Goal: Task Accomplishment & Management: Use online tool/utility

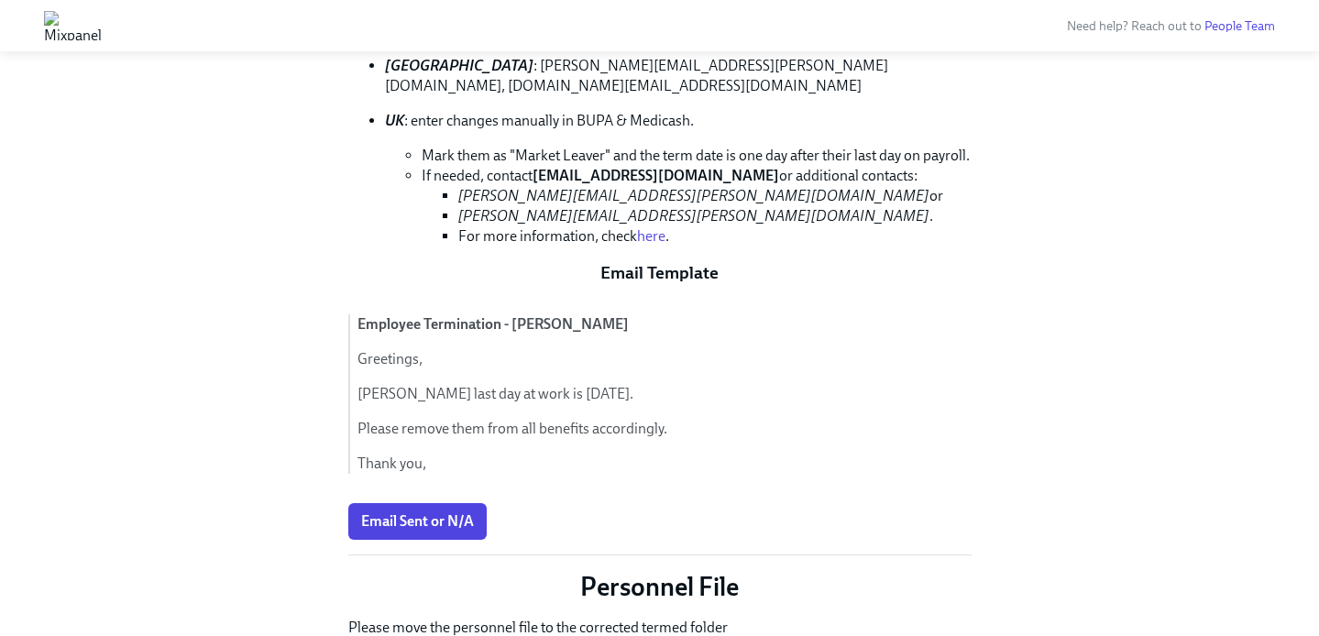
scroll to position [996, 0]
click at [466, 512] on span "Email Sent or N/A" at bounding box center [417, 521] width 113 height 18
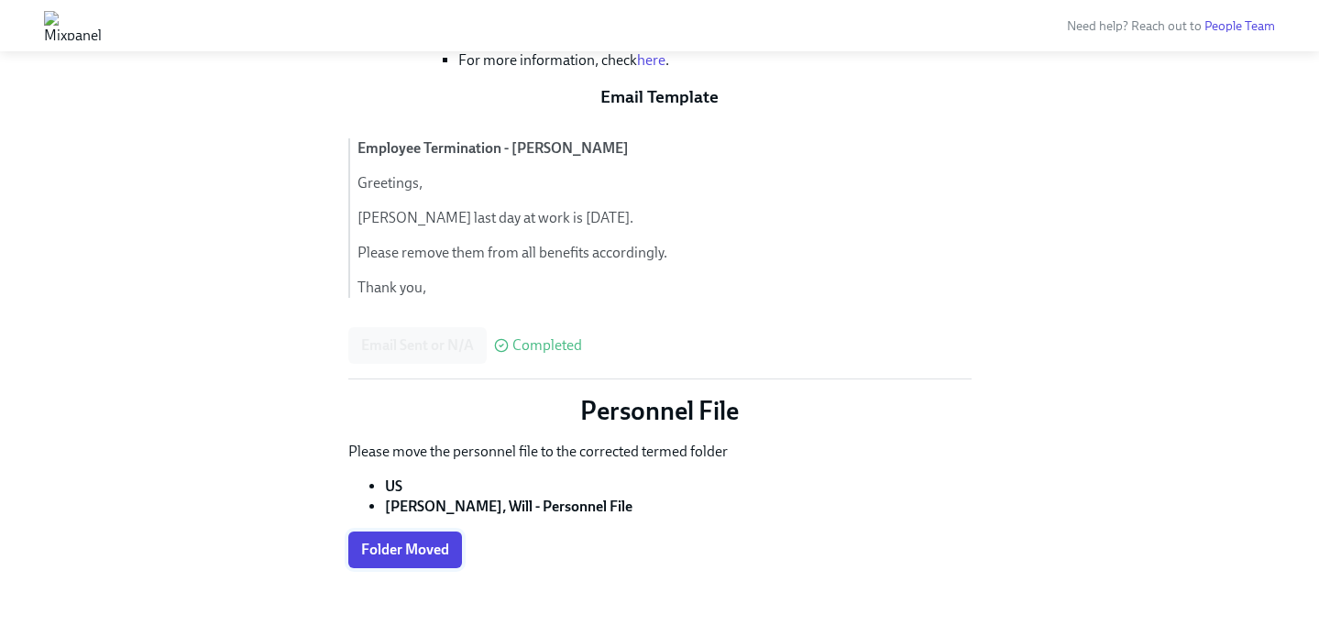
click at [396, 541] on span "Folder Moved" at bounding box center [405, 550] width 88 height 18
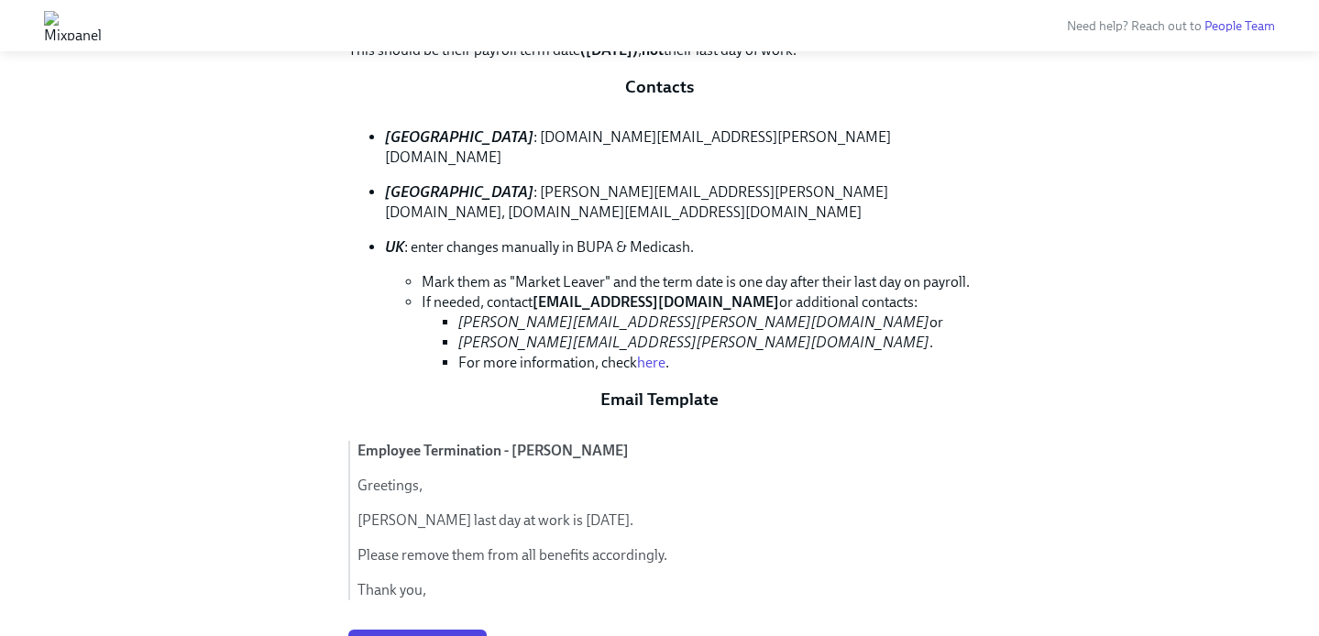
scroll to position [940, 0]
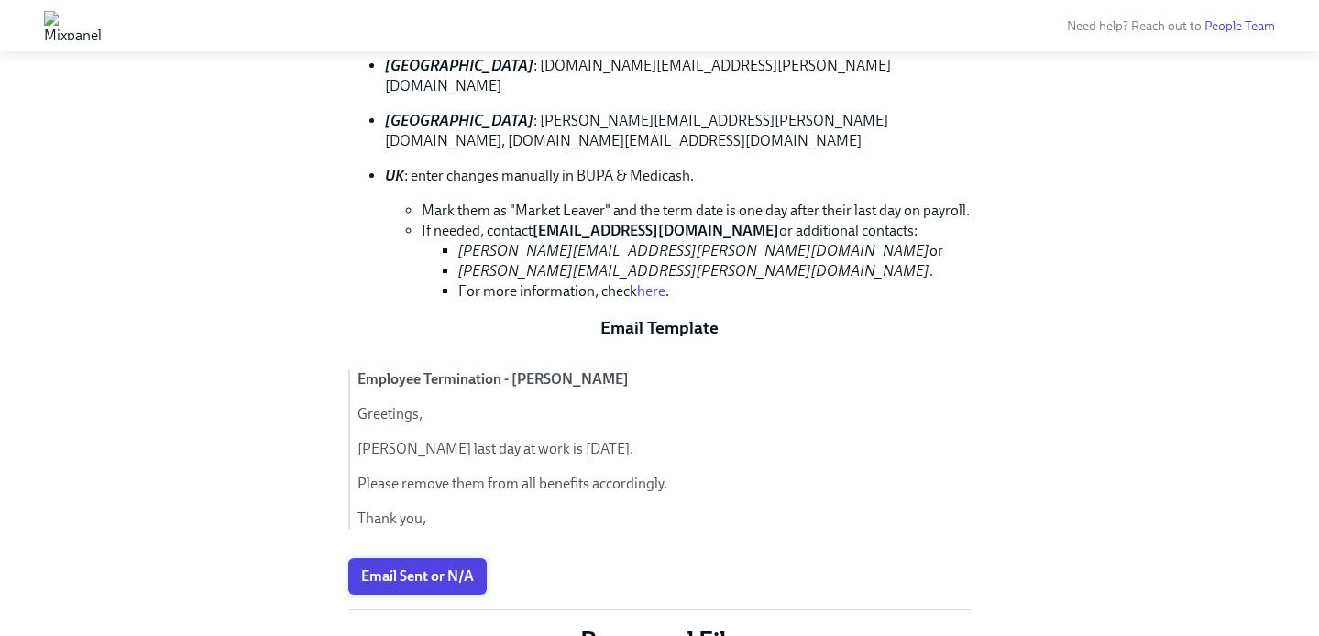
click at [444, 568] on span "Email Sent or N/A" at bounding box center [417, 577] width 113 height 18
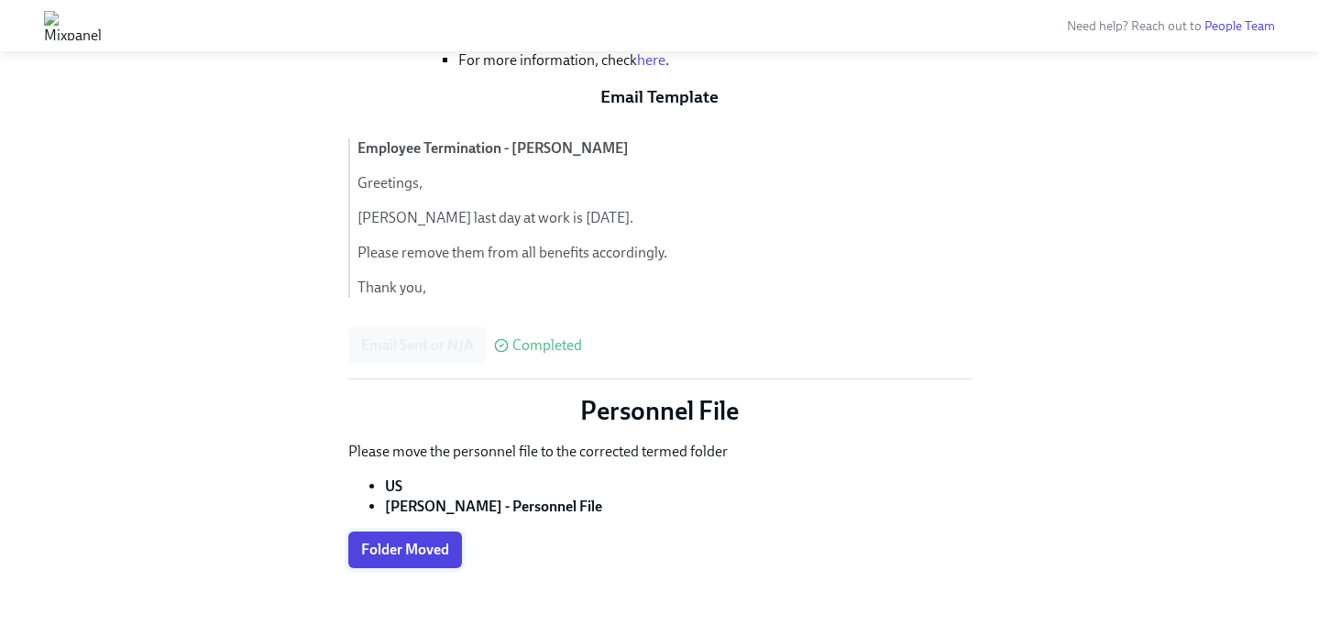
click at [424, 539] on button "Folder Moved" at bounding box center [405, 550] width 114 height 37
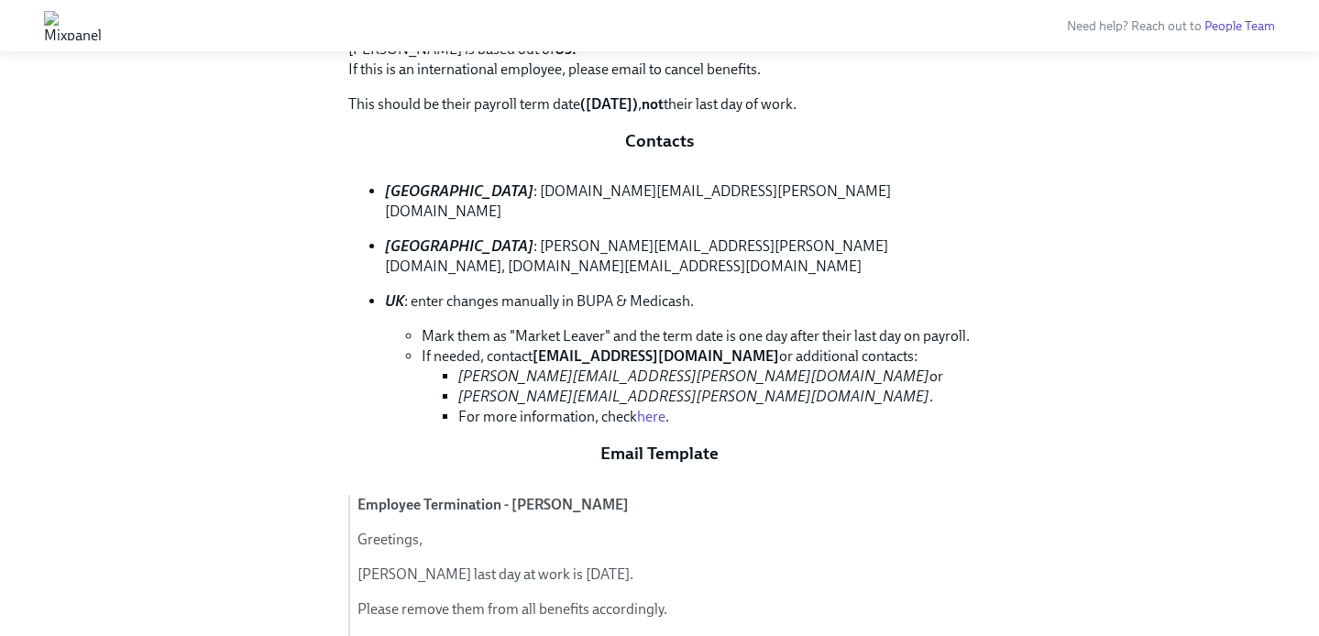
scroll to position [1171, 0]
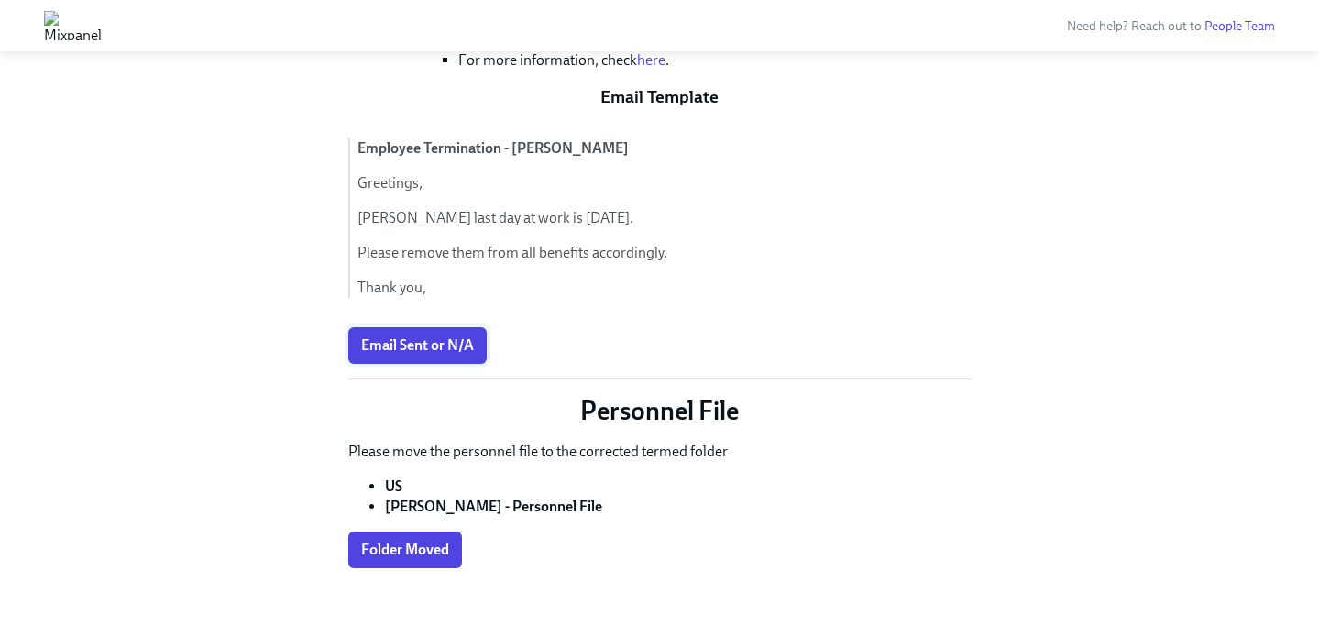
click at [470, 336] on span "Email Sent or N/A" at bounding box center [417, 345] width 113 height 18
click at [423, 541] on span "Folder Moved" at bounding box center [405, 550] width 88 height 18
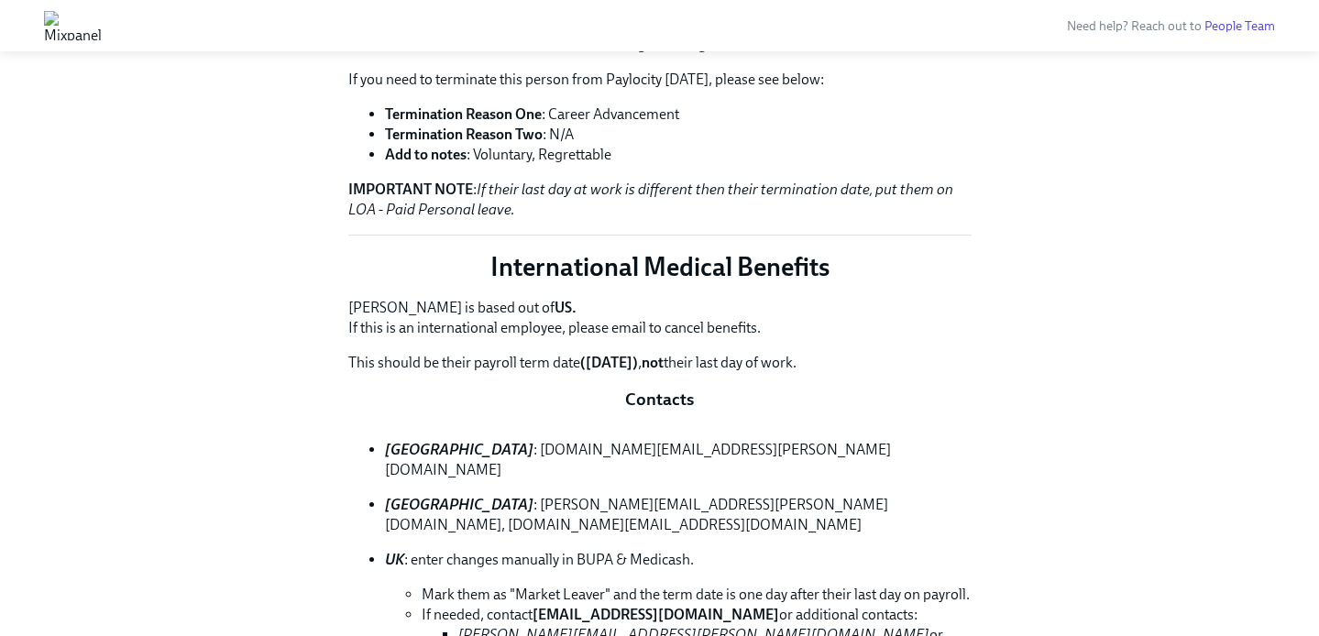
scroll to position [0, 0]
